Goal: Transaction & Acquisition: Obtain resource

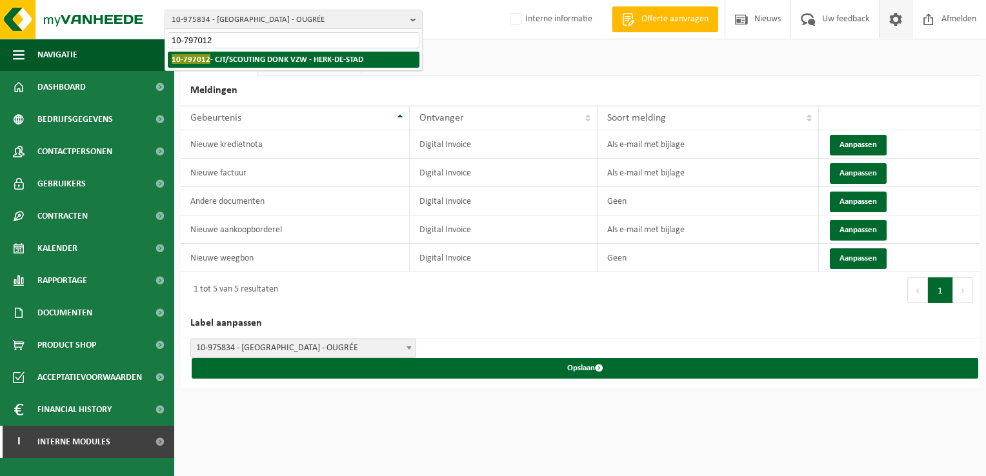
type input "10-797012"
click at [225, 65] on li "10-797012 - CJT/SCOUTING DONK VZW - HERK-DE-STAD" at bounding box center [294, 60] width 252 height 16
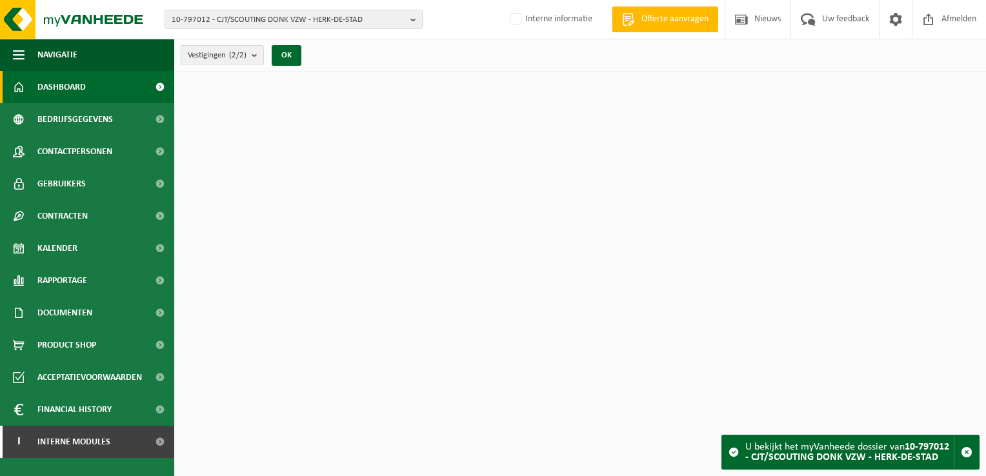
click at [226, 59] on span "Vestigingen (2/2)" at bounding box center [217, 55] width 59 height 19
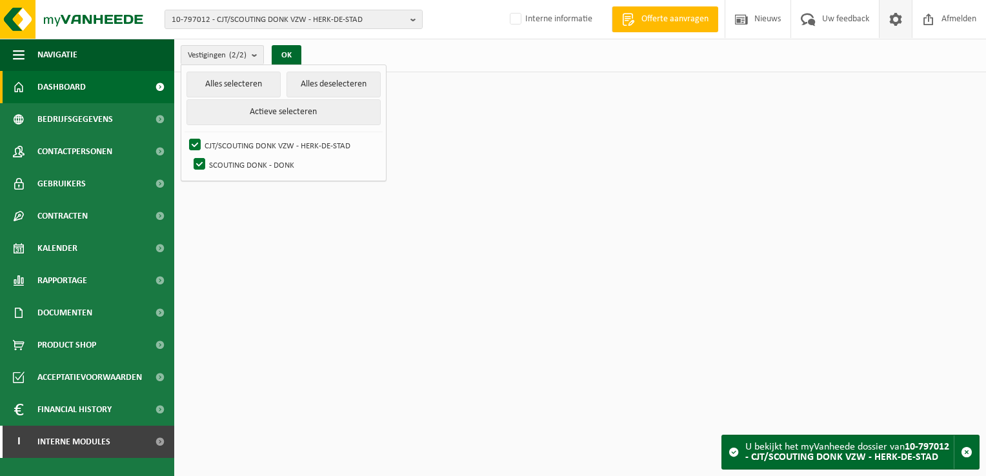
click at [898, 16] on span at bounding box center [895, 19] width 19 height 38
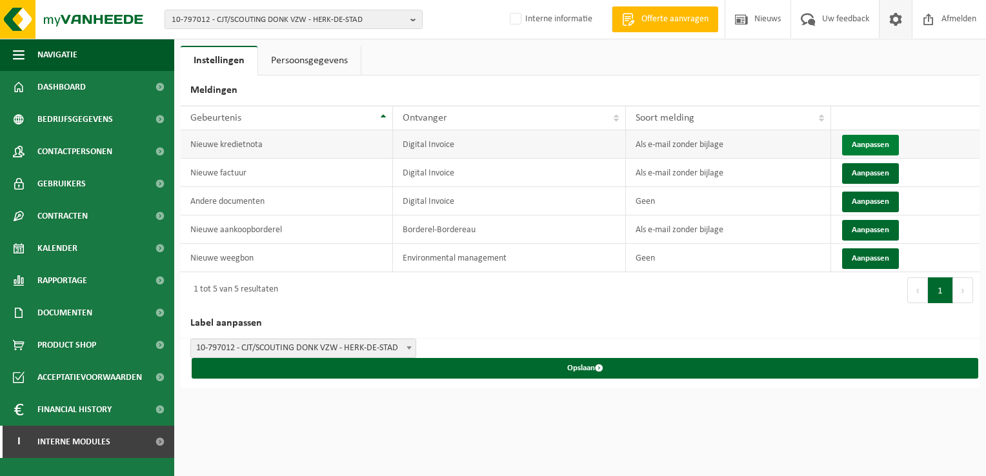
drag, startPoint x: 875, startPoint y: 145, endPoint x: 868, endPoint y: 145, distance: 7.1
click at [875, 145] on button "Aanpassen" at bounding box center [870, 145] width 57 height 21
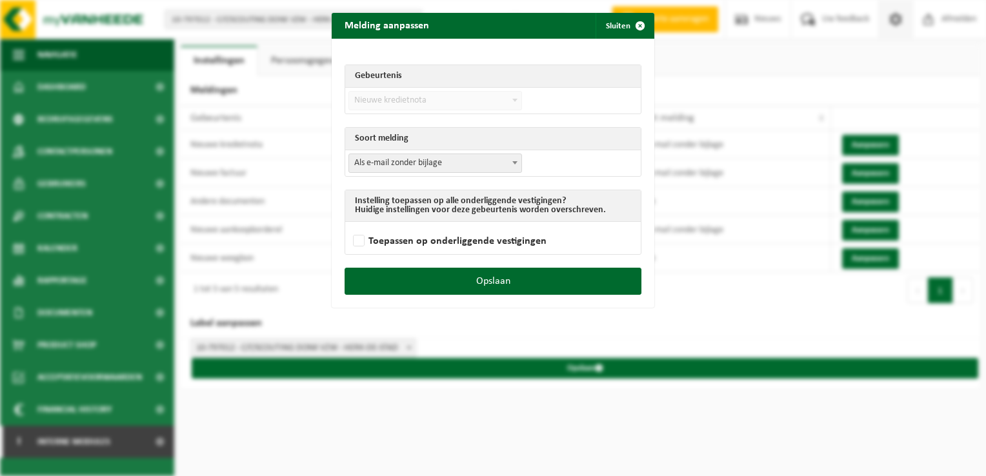
click at [428, 170] on span "Als e-mail zonder bijlage" at bounding box center [435, 163] width 172 height 18
select select "3"
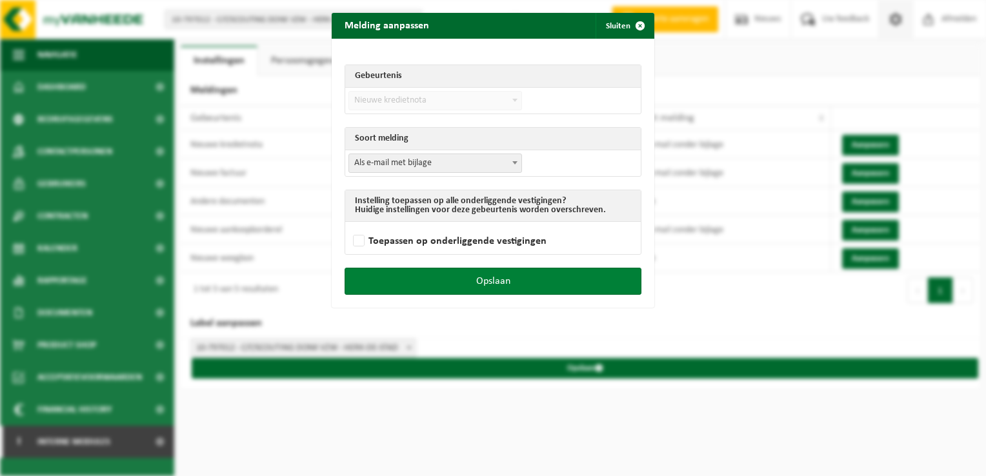
click at [503, 274] on button "Opslaan" at bounding box center [493, 281] width 297 height 27
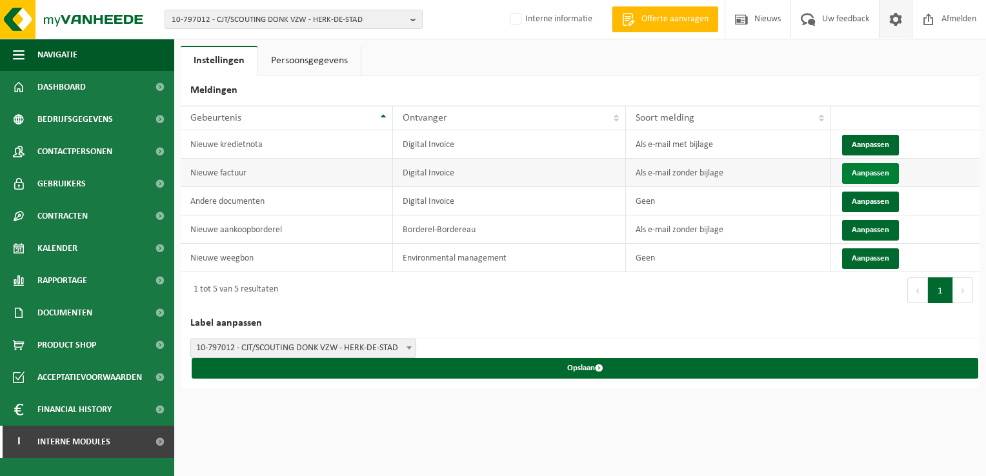
click at [869, 179] on button "Aanpassen" at bounding box center [870, 173] width 57 height 21
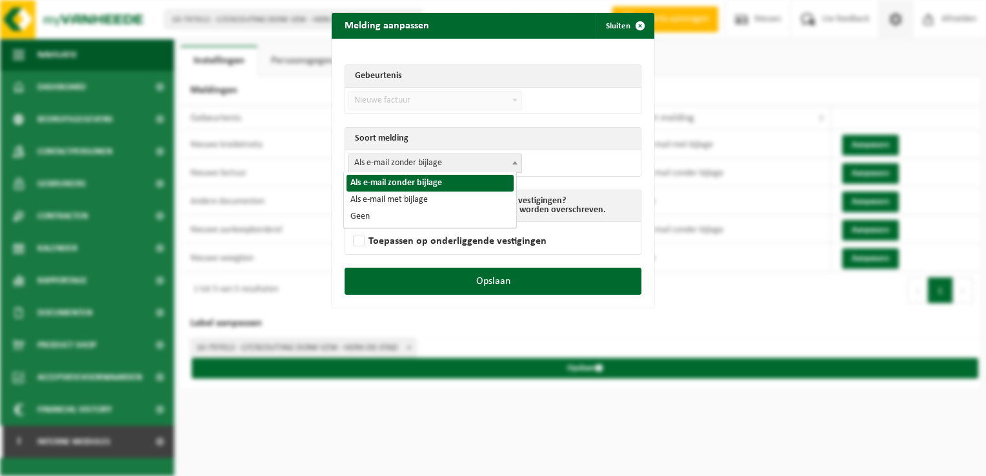
click at [446, 164] on span "Als e-mail zonder bijlage" at bounding box center [435, 163] width 172 height 18
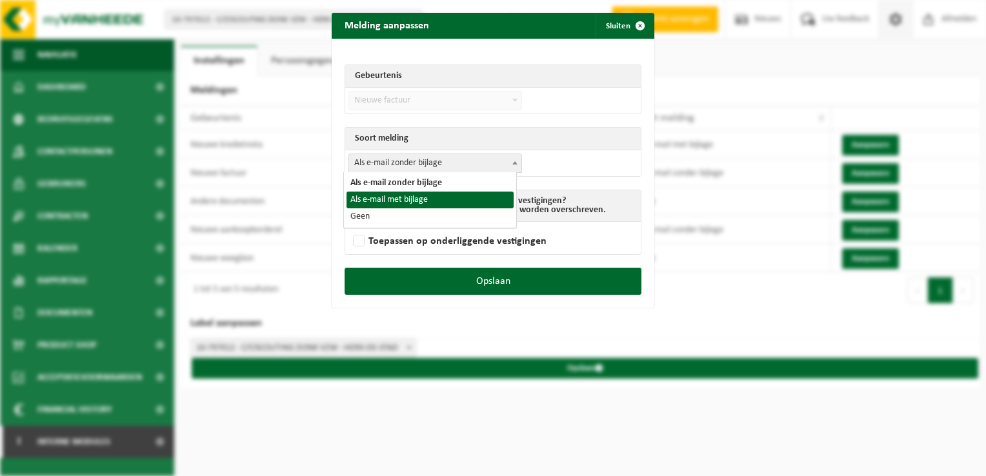
select select "3"
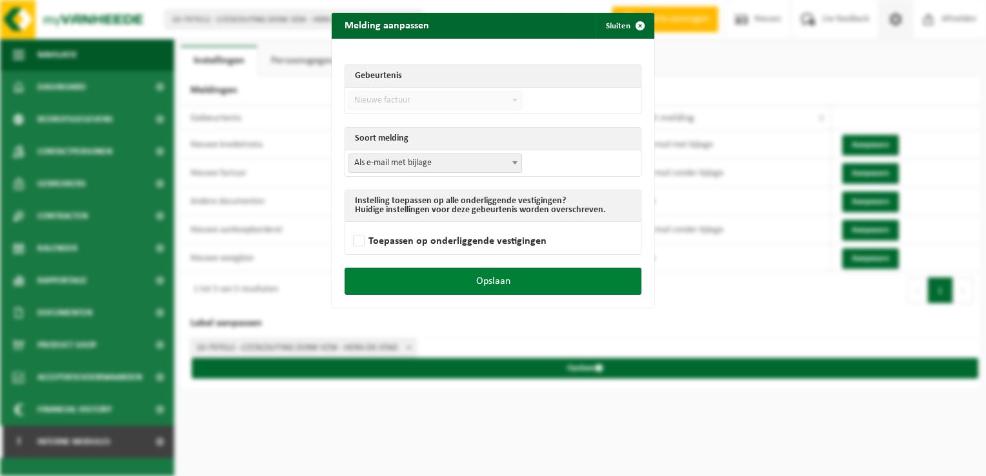
click at [561, 279] on button "Opslaan" at bounding box center [493, 281] width 297 height 27
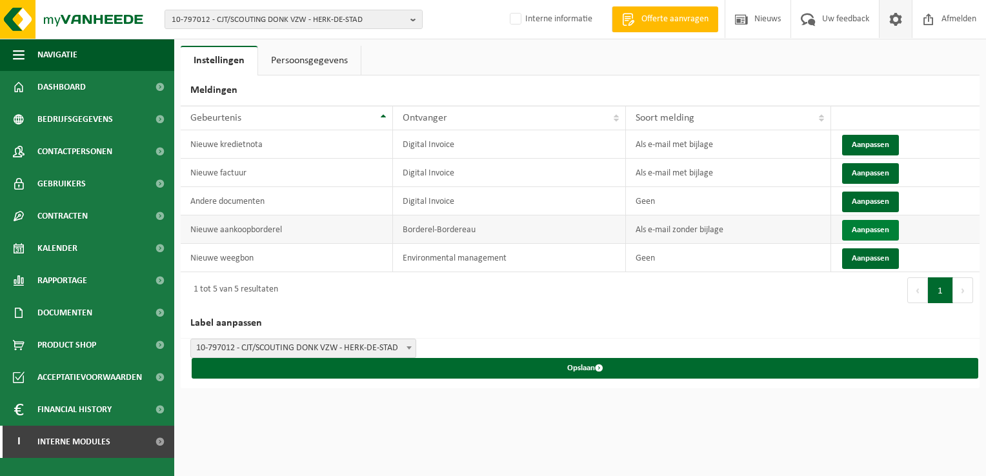
click at [883, 232] on button "Aanpassen" at bounding box center [870, 230] width 57 height 21
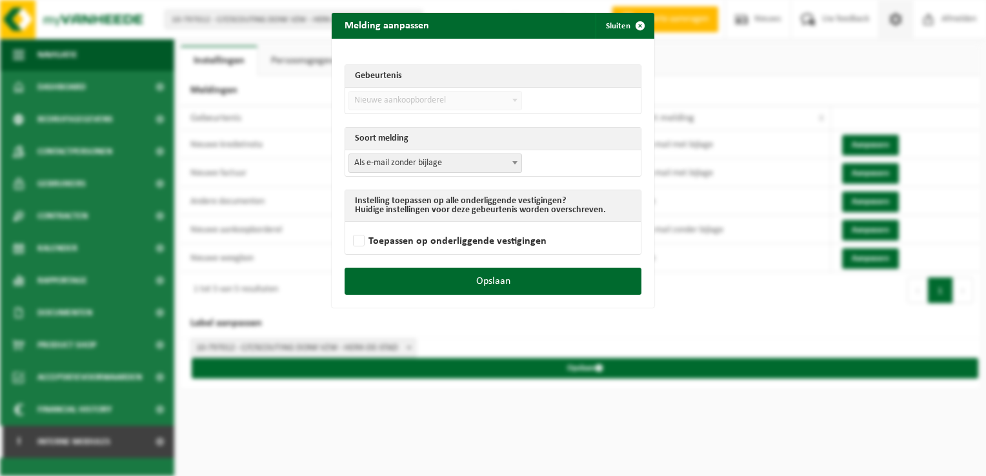
click at [405, 166] on span "Als e-mail zonder bijlage" at bounding box center [435, 163] width 172 height 18
select select "3"
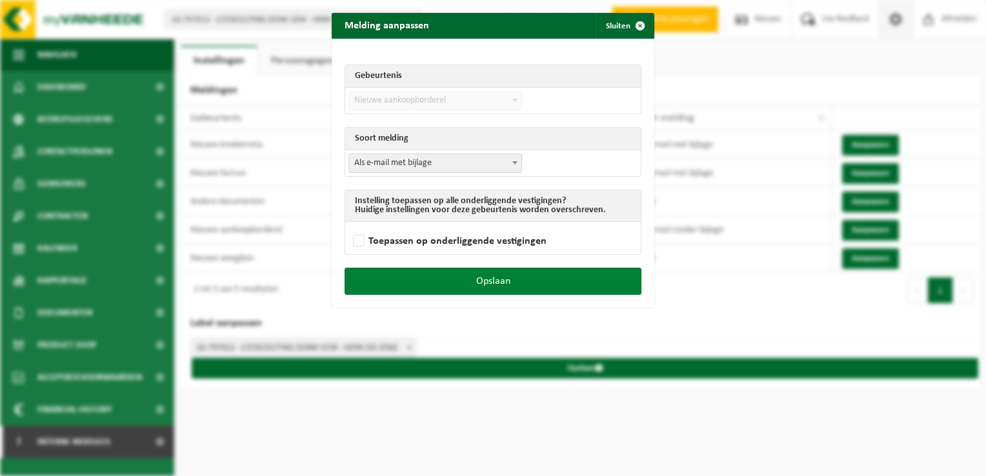
click at [521, 285] on button "Opslaan" at bounding box center [493, 281] width 297 height 27
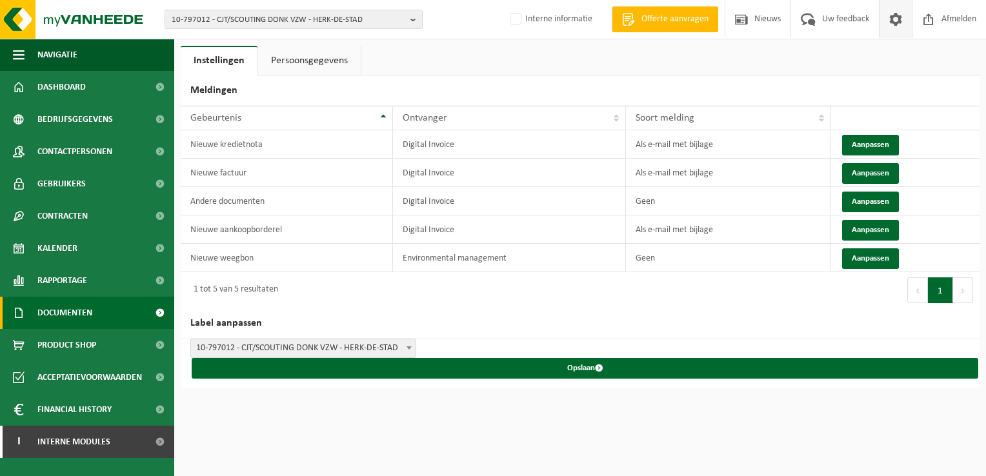
click at [90, 311] on span "Documenten" at bounding box center [64, 313] width 55 height 32
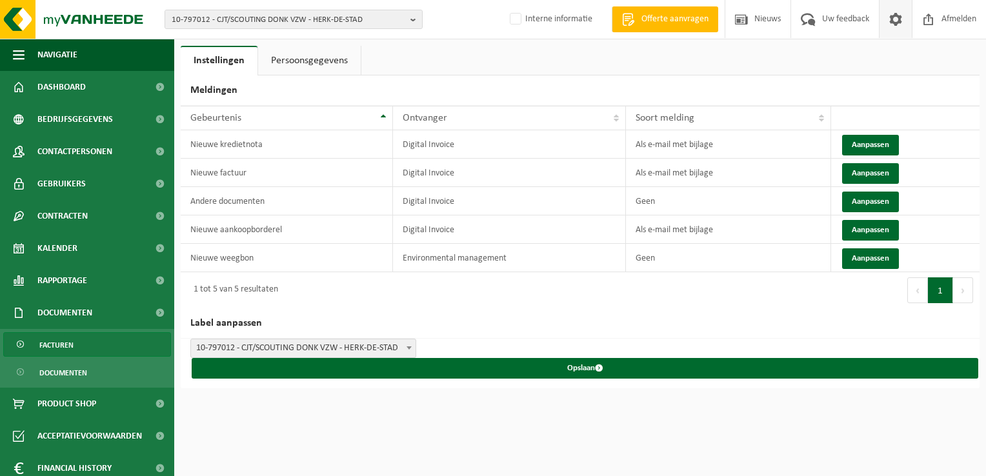
click at [75, 335] on link "Facturen" at bounding box center [87, 344] width 168 height 25
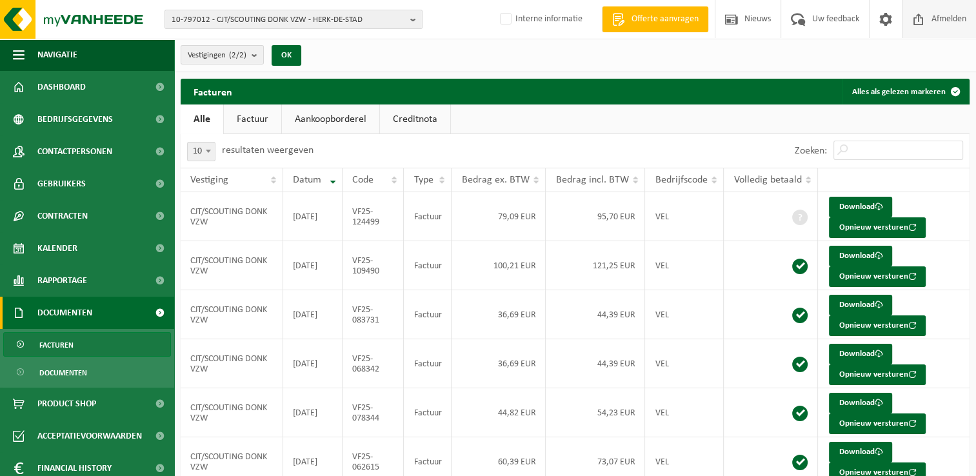
click at [902, 17] on link "Afmelden" at bounding box center [939, 19] width 74 height 38
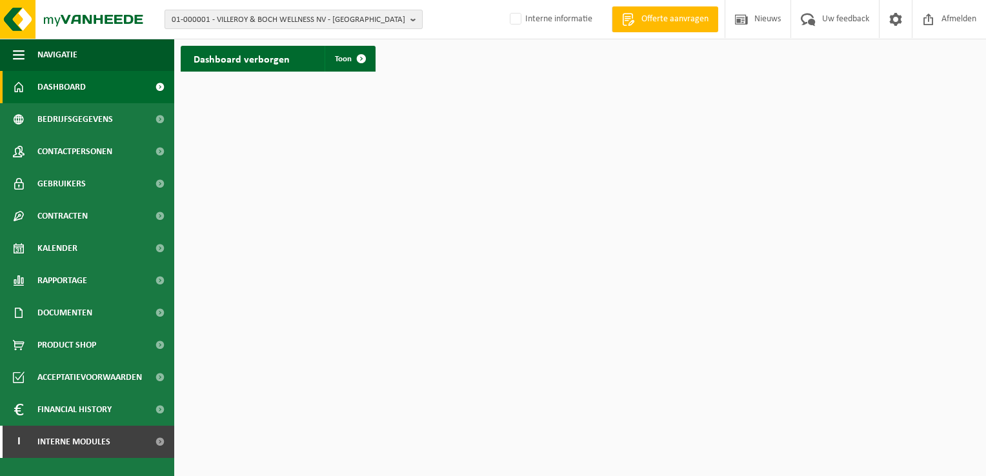
click at [201, 19] on span "01-000001 - VILLEROY & BOCH WELLNESS NV - [GEOGRAPHIC_DATA]" at bounding box center [289, 19] width 234 height 19
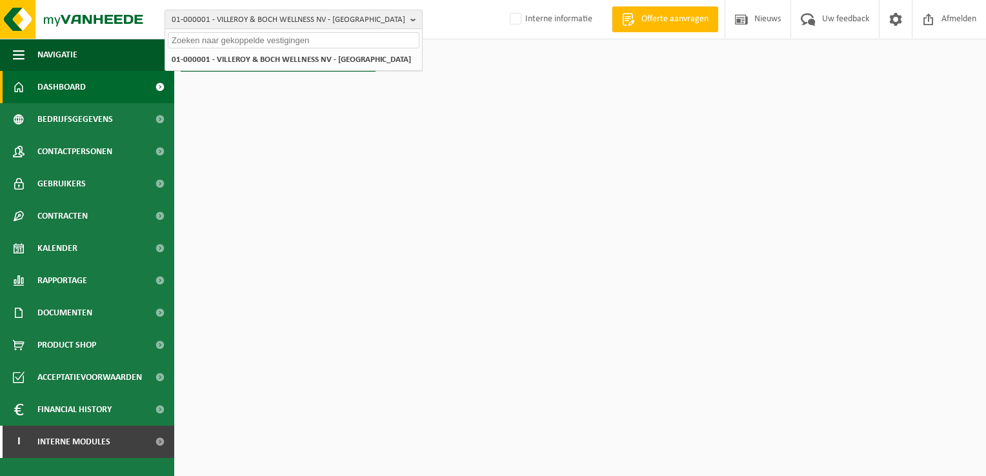
paste input "10-797012"
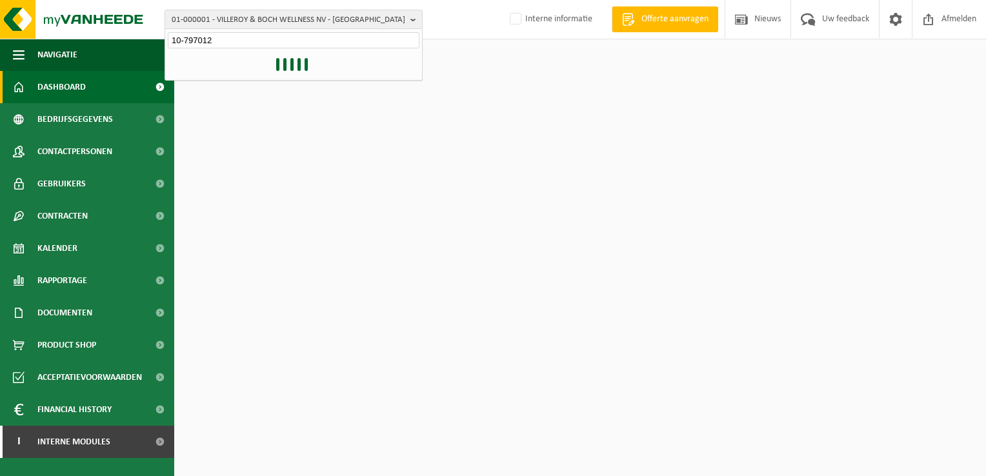
type input "10-797012"
click at [890, 17] on span at bounding box center [895, 19] width 19 height 38
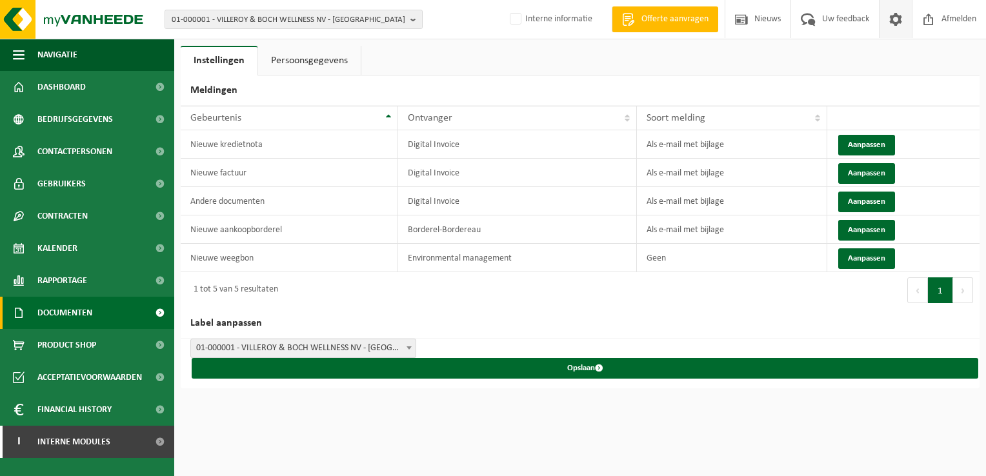
click at [79, 312] on span "Documenten" at bounding box center [64, 313] width 55 height 32
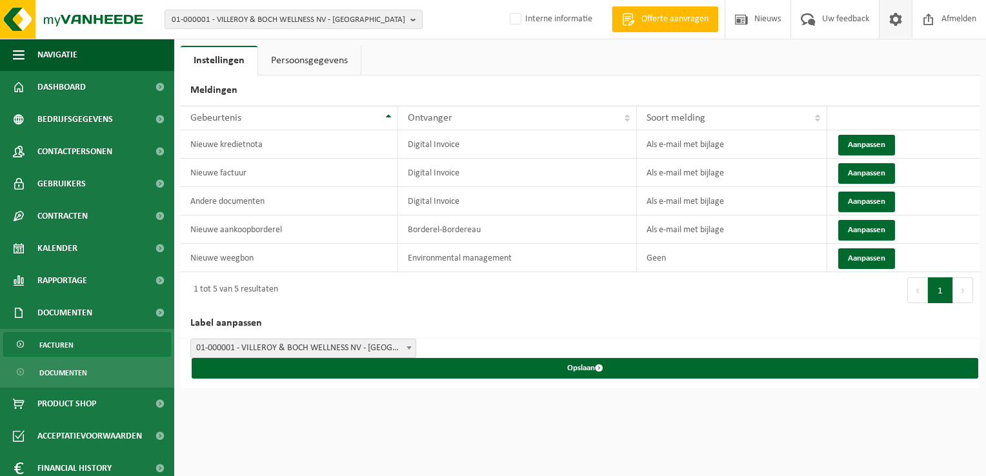
click at [80, 335] on link "Facturen" at bounding box center [87, 344] width 168 height 25
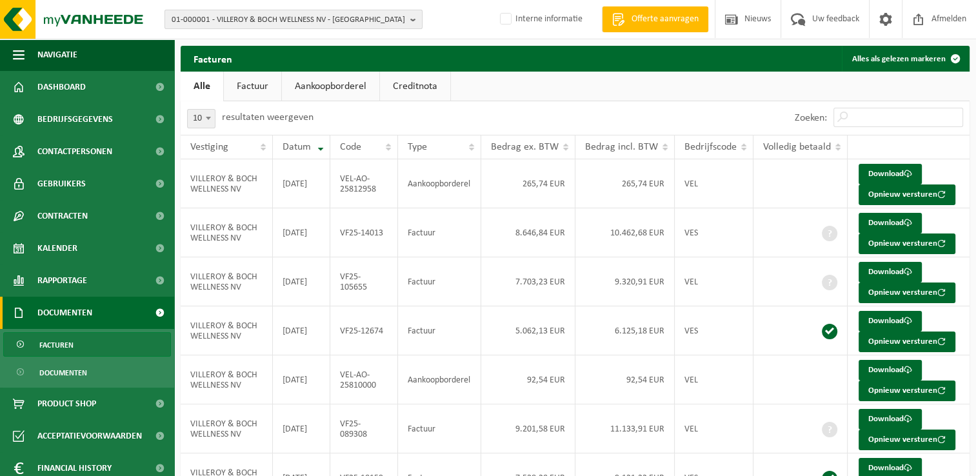
click at [245, 12] on span "01-000001 - VILLEROY & BOCH WELLNESS NV - [GEOGRAPHIC_DATA]" at bounding box center [289, 19] width 234 height 19
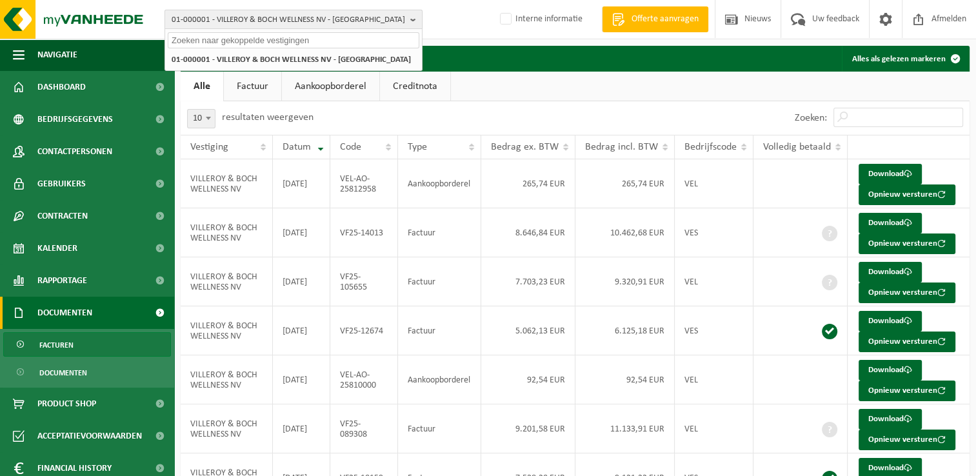
type input "v"
paste input "10-797012"
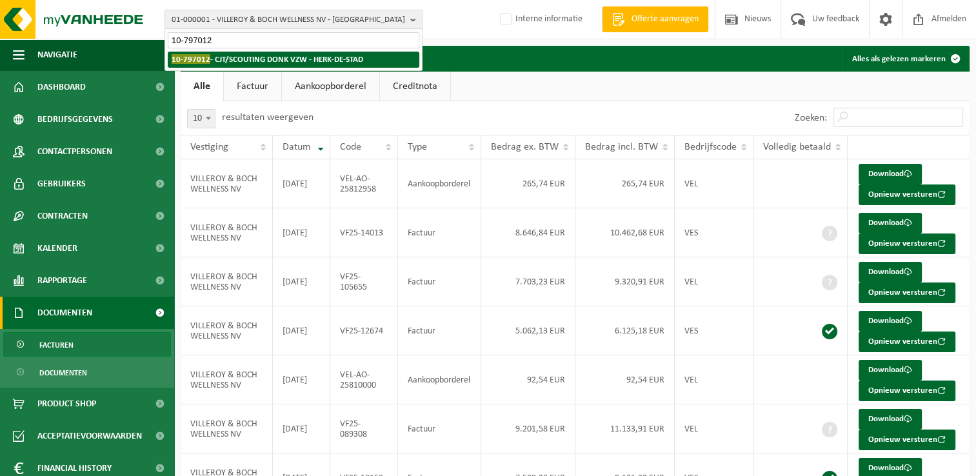
type input "10-797012"
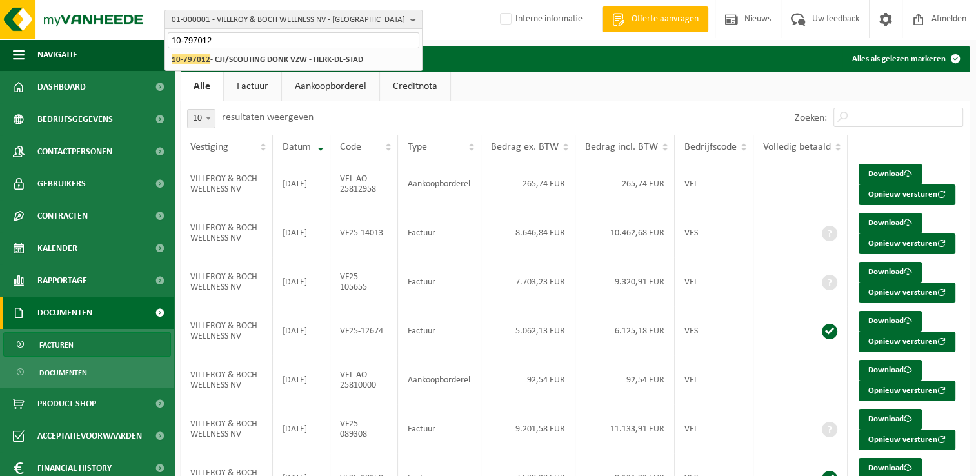
click at [233, 68] on div "01-000001 - VILLEROY & BOCH WELLNESS NV - [GEOGRAPHIC_DATA] 10-797012 - CJT/SCO…" at bounding box center [293, 59] width 257 height 21
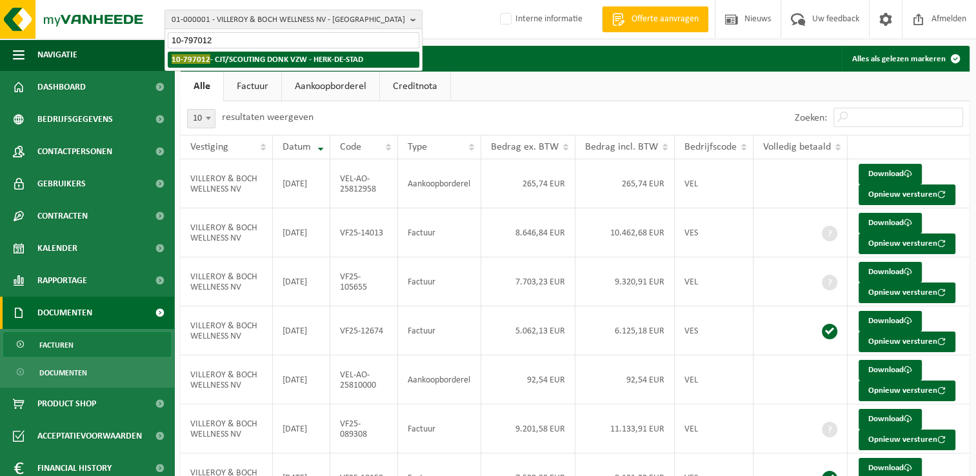
click at [230, 59] on strong "10-797012 - CJT/SCOUTING DONK VZW - HERK-DE-STAD" at bounding box center [268, 59] width 192 height 10
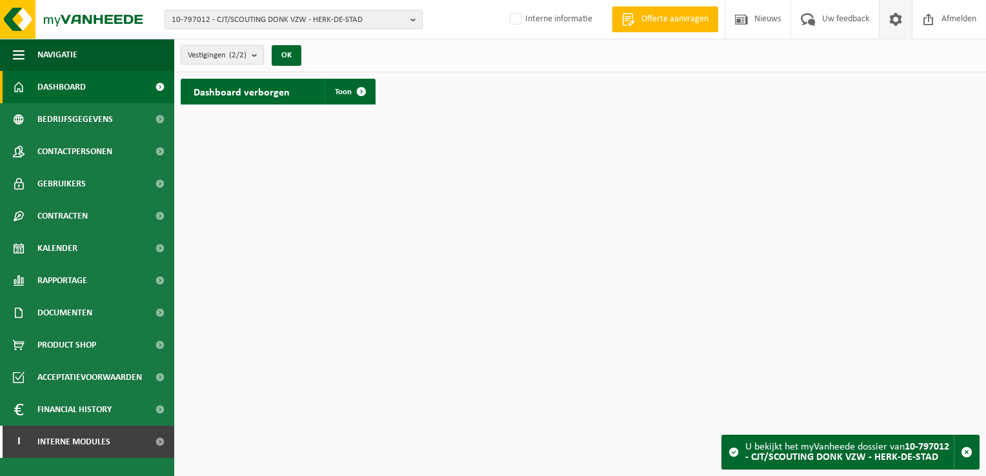
click at [883, 21] on link at bounding box center [895, 19] width 33 height 38
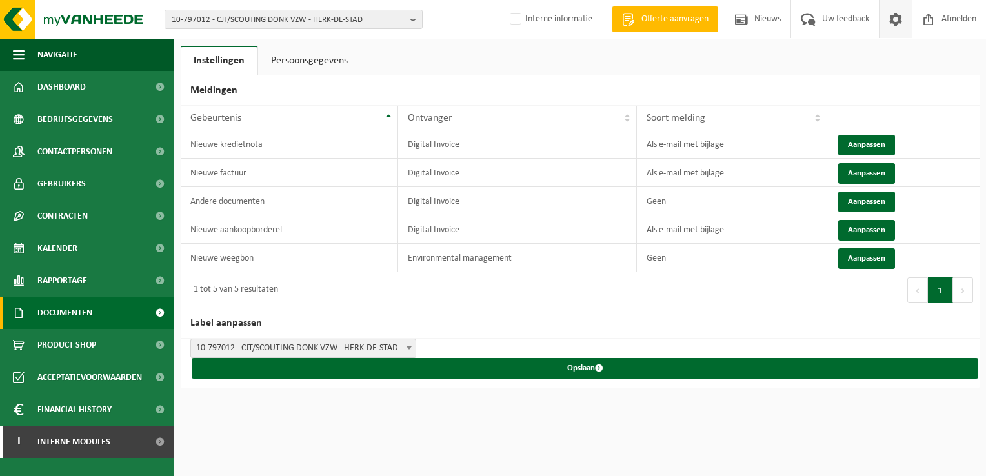
click at [83, 311] on span "Documenten" at bounding box center [64, 313] width 55 height 32
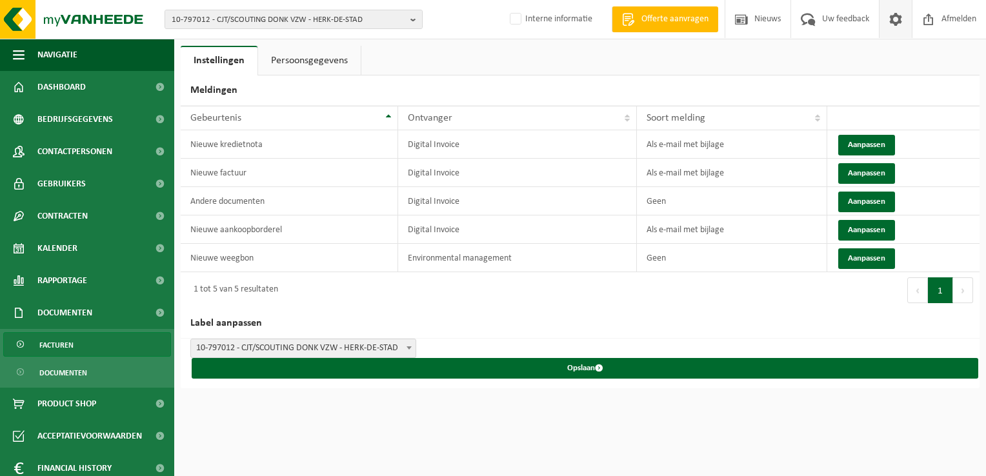
click at [98, 334] on link "Facturen" at bounding box center [87, 344] width 168 height 25
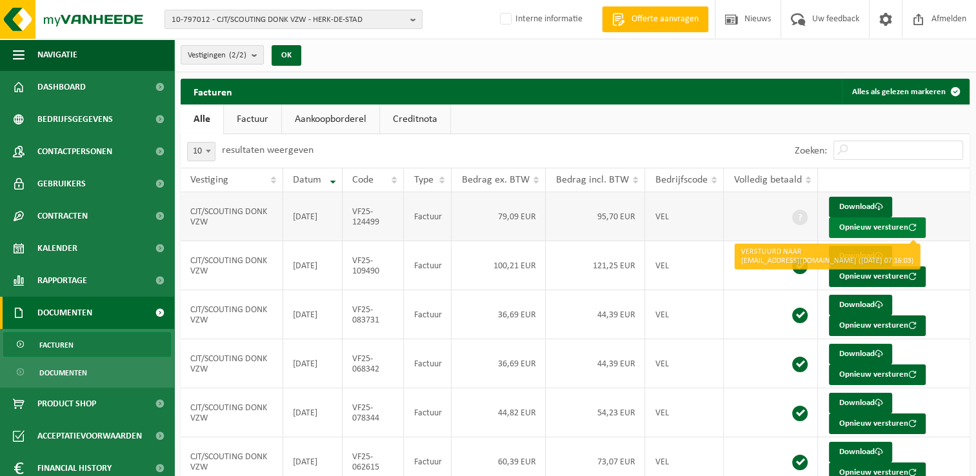
click at [853, 228] on button "Opnieuw versturen" at bounding box center [877, 227] width 97 height 21
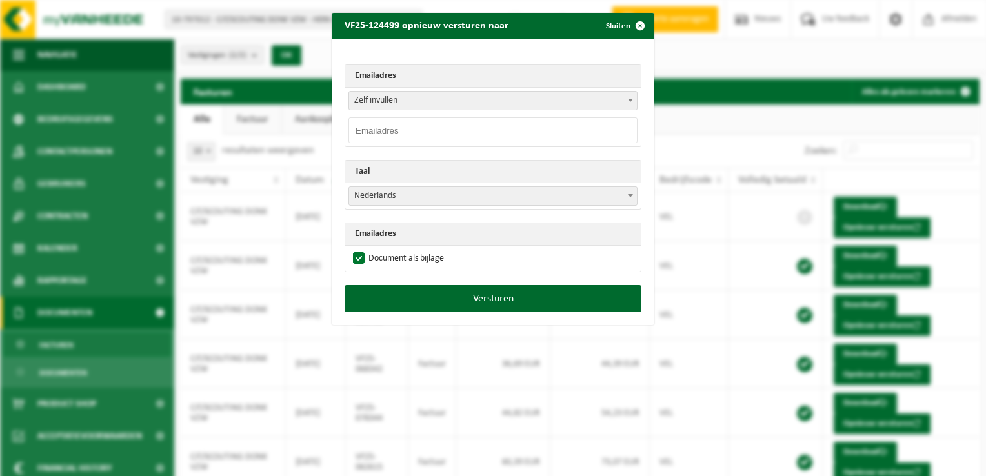
click at [374, 125] on input "email" at bounding box center [492, 130] width 289 height 26
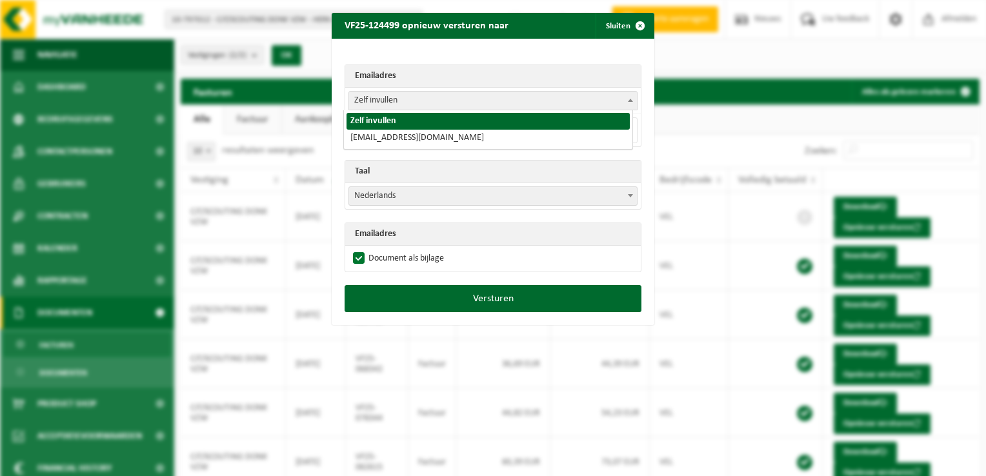
click at [383, 92] on span "Zelf invullen" at bounding box center [493, 101] width 288 height 18
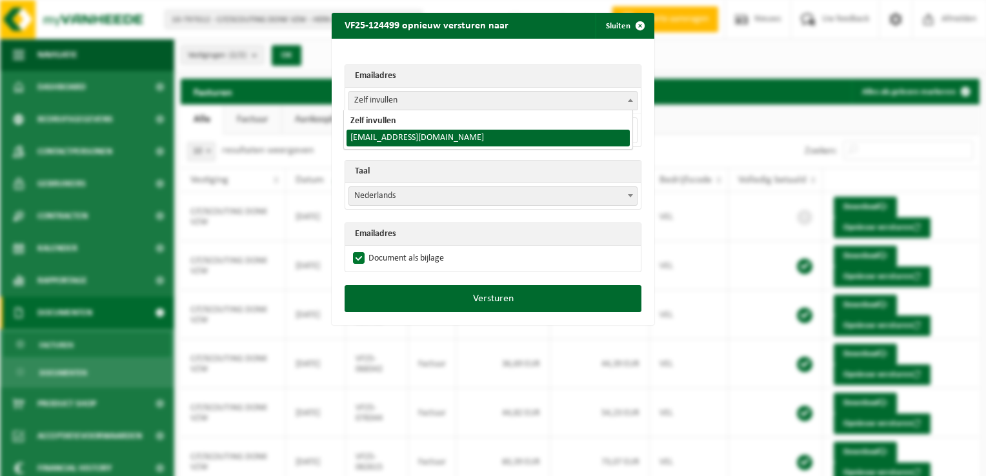
select select "[EMAIL_ADDRESS][DOMAIN_NAME]"
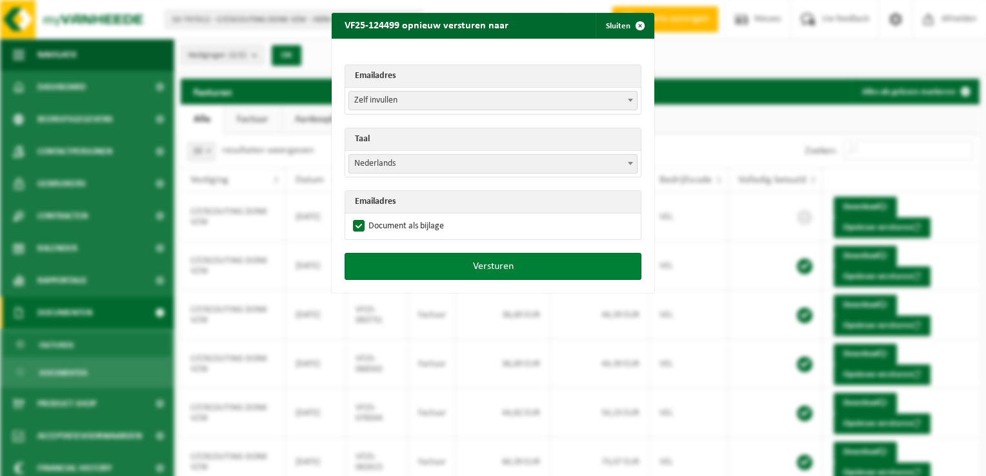
click at [483, 272] on button "Versturen" at bounding box center [493, 266] width 297 height 27
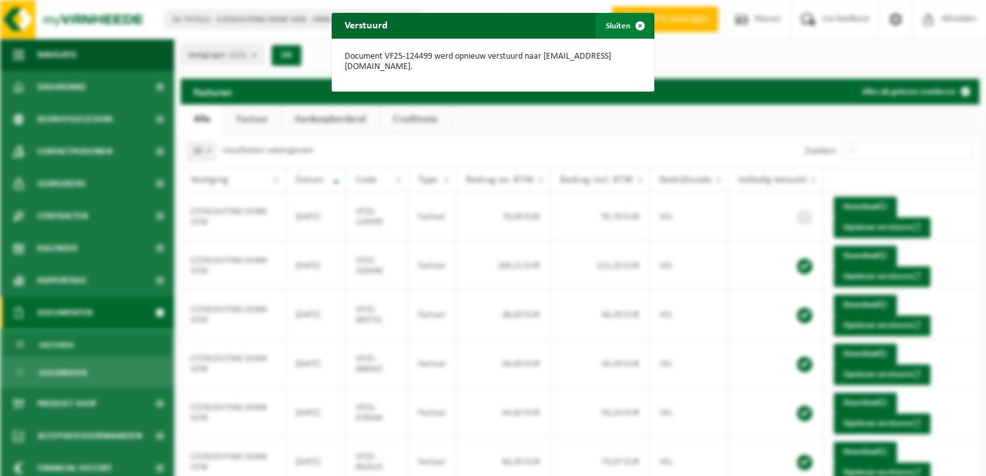
click at [635, 25] on span "button" at bounding box center [640, 26] width 26 height 26
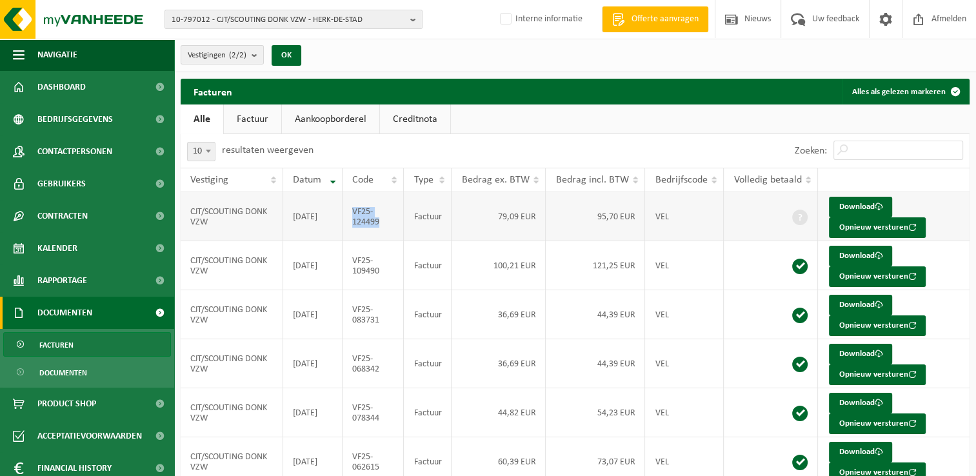
drag, startPoint x: 388, startPoint y: 226, endPoint x: 354, endPoint y: 210, distance: 37.8
click at [354, 210] on td "VF25-124499" at bounding box center [373, 216] width 61 height 49
copy td "VF25-124499"
